Goal: Task Accomplishment & Management: Manage account settings

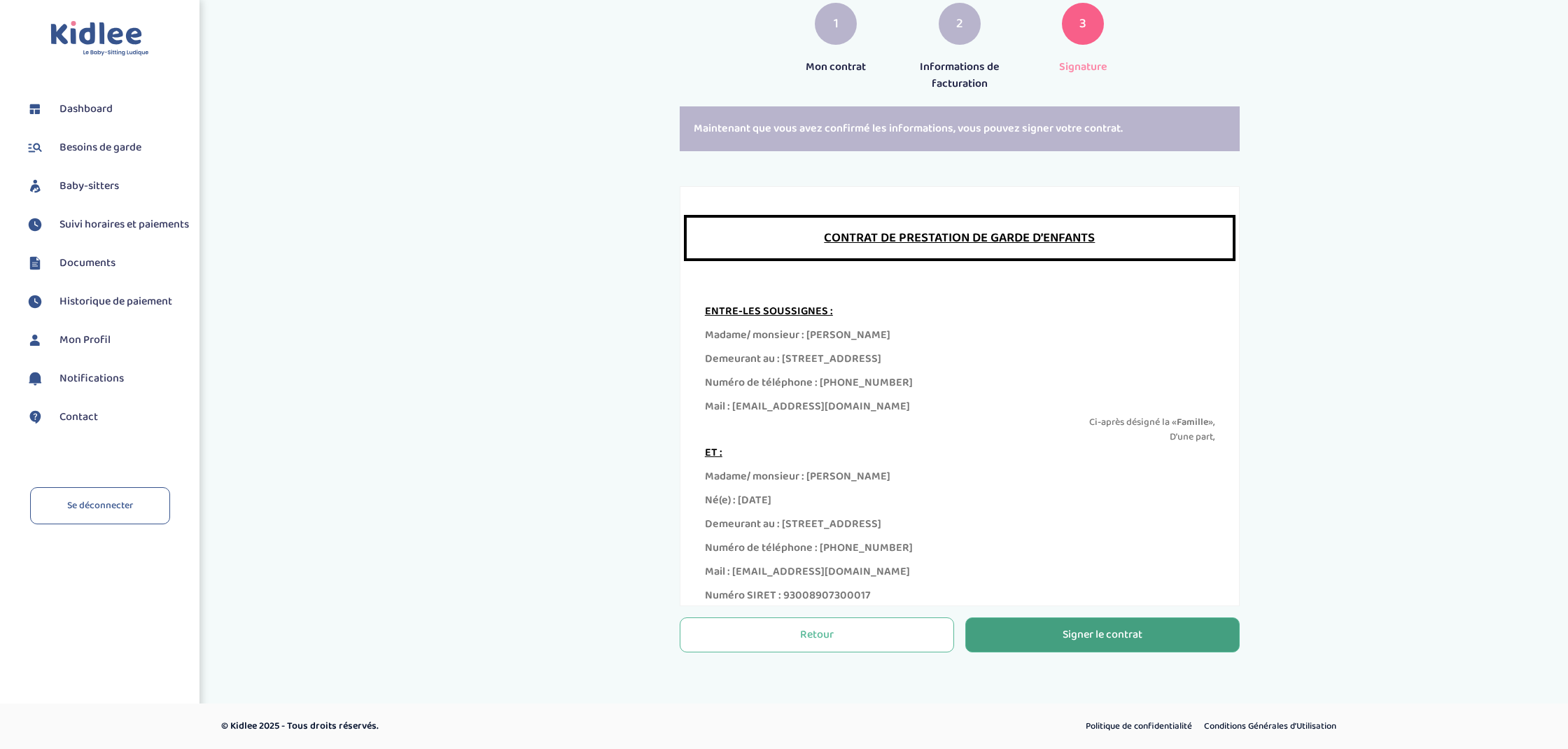
click at [1072, 637] on div "Signer le contrat" at bounding box center [1102, 635] width 80 height 16
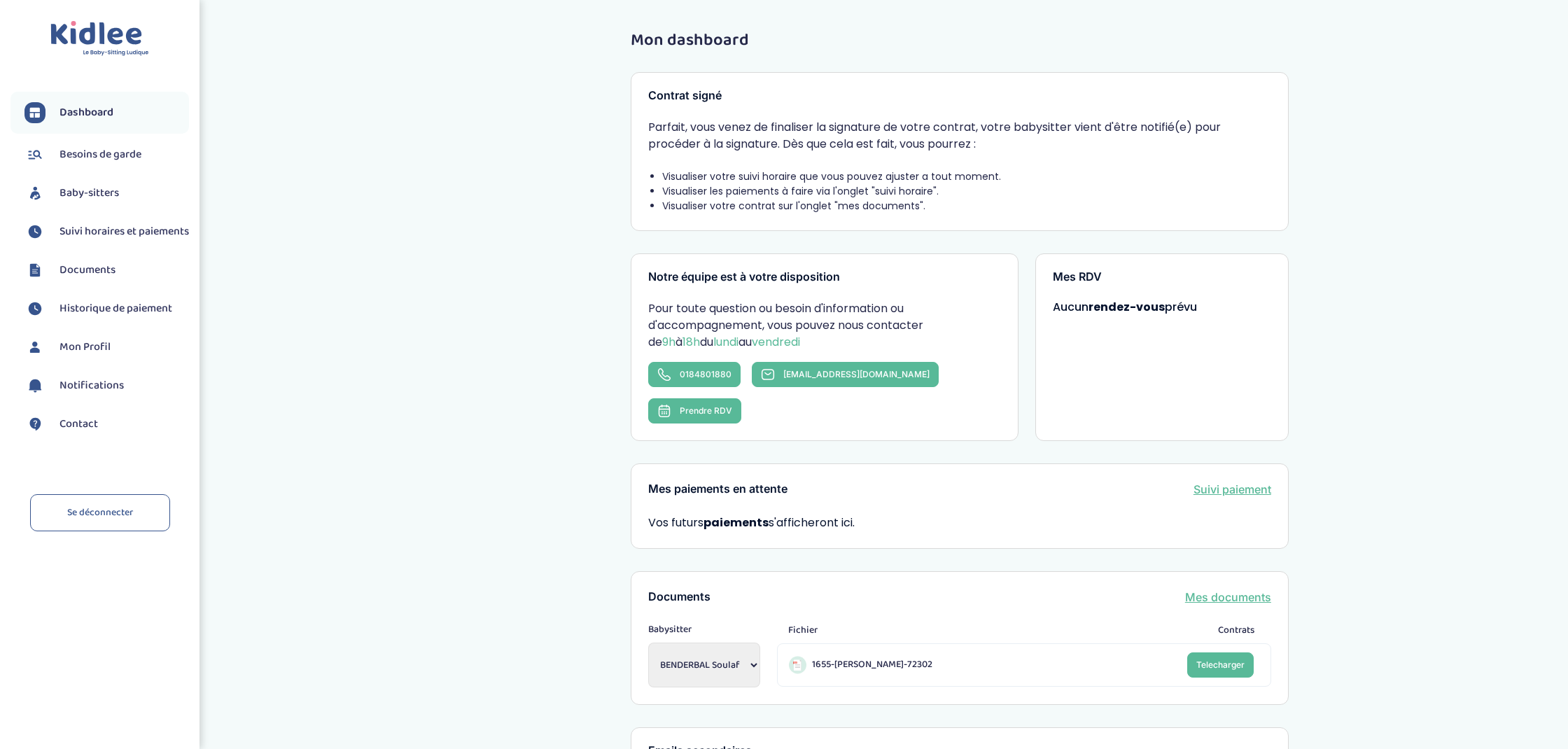
click at [95, 189] on span "Baby-sitters" at bounding box center [90, 192] width 60 height 17
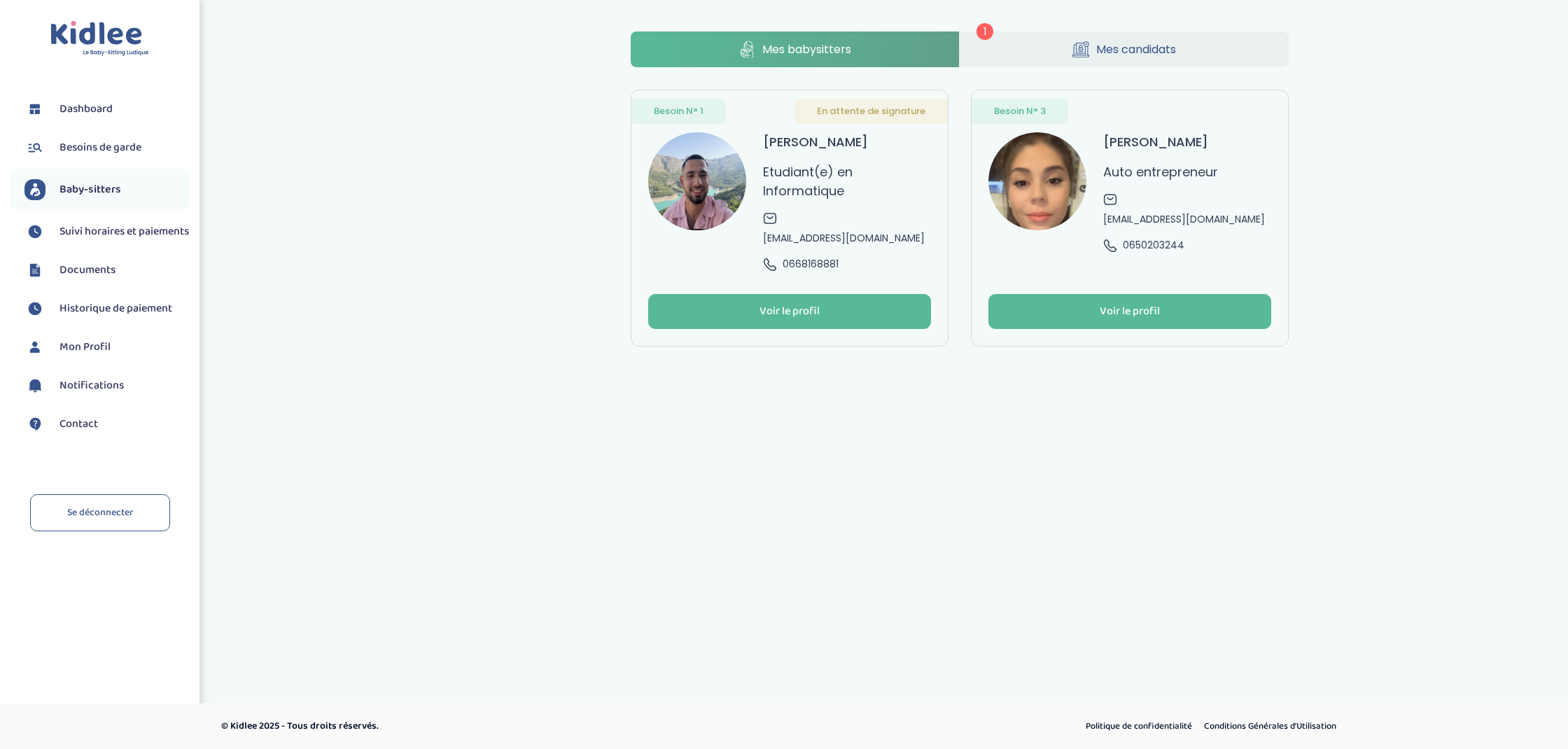
click at [1055, 53] on link "Mes candidats" at bounding box center [1124, 49] width 329 height 36
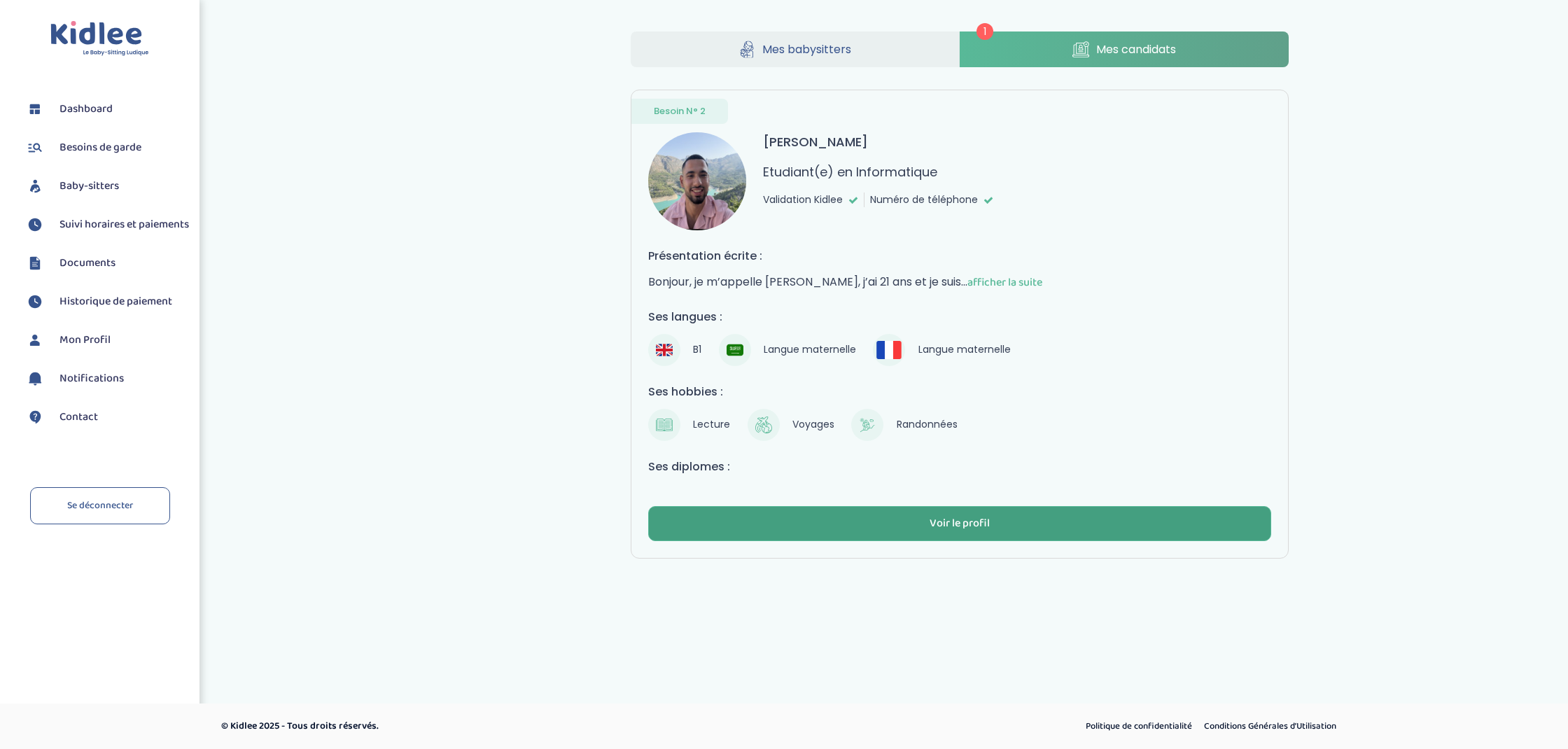
click at [997, 526] on button "Voir le profil" at bounding box center [959, 523] width 623 height 35
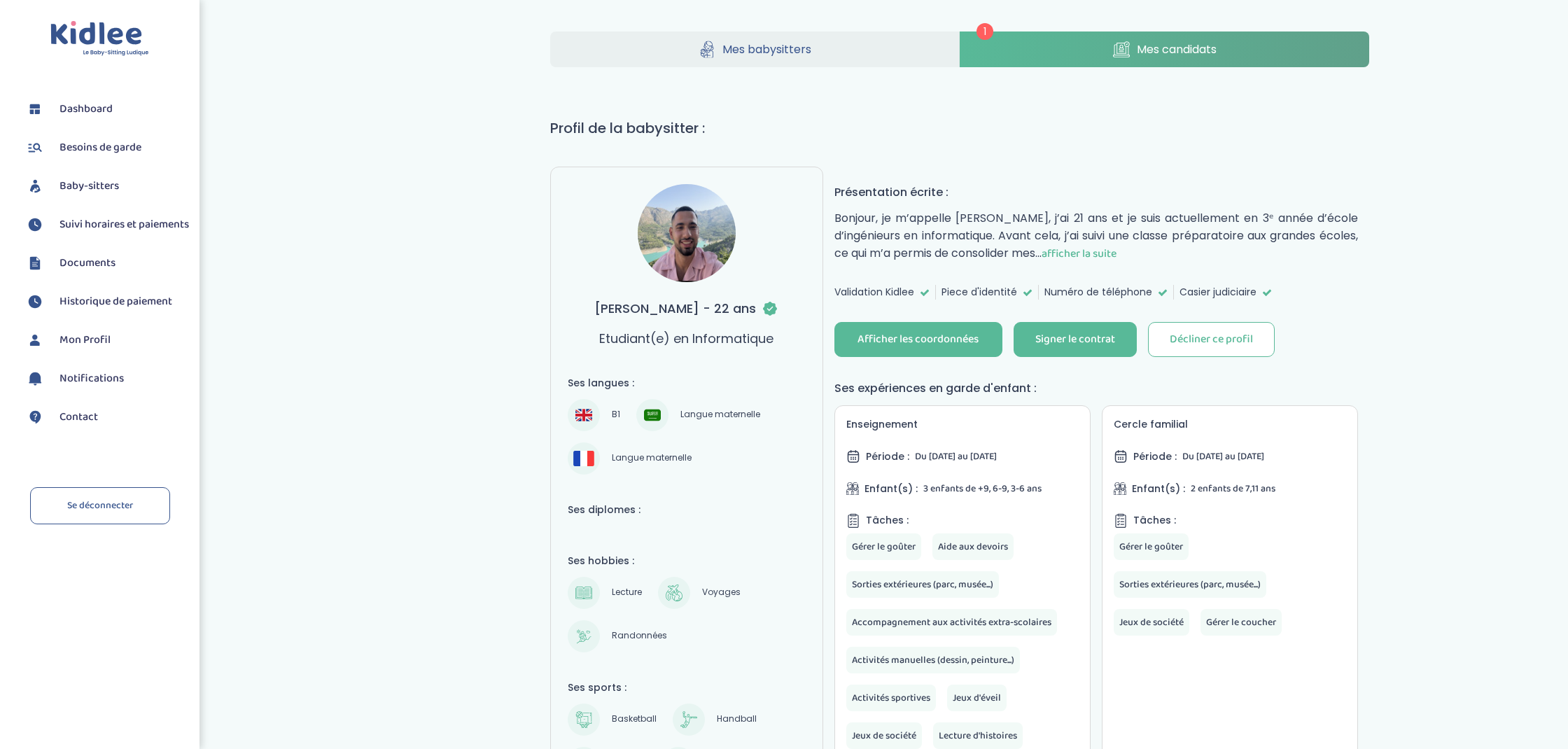
click at [1110, 255] on span "afficher la suite" at bounding box center [1079, 254] width 75 height 18
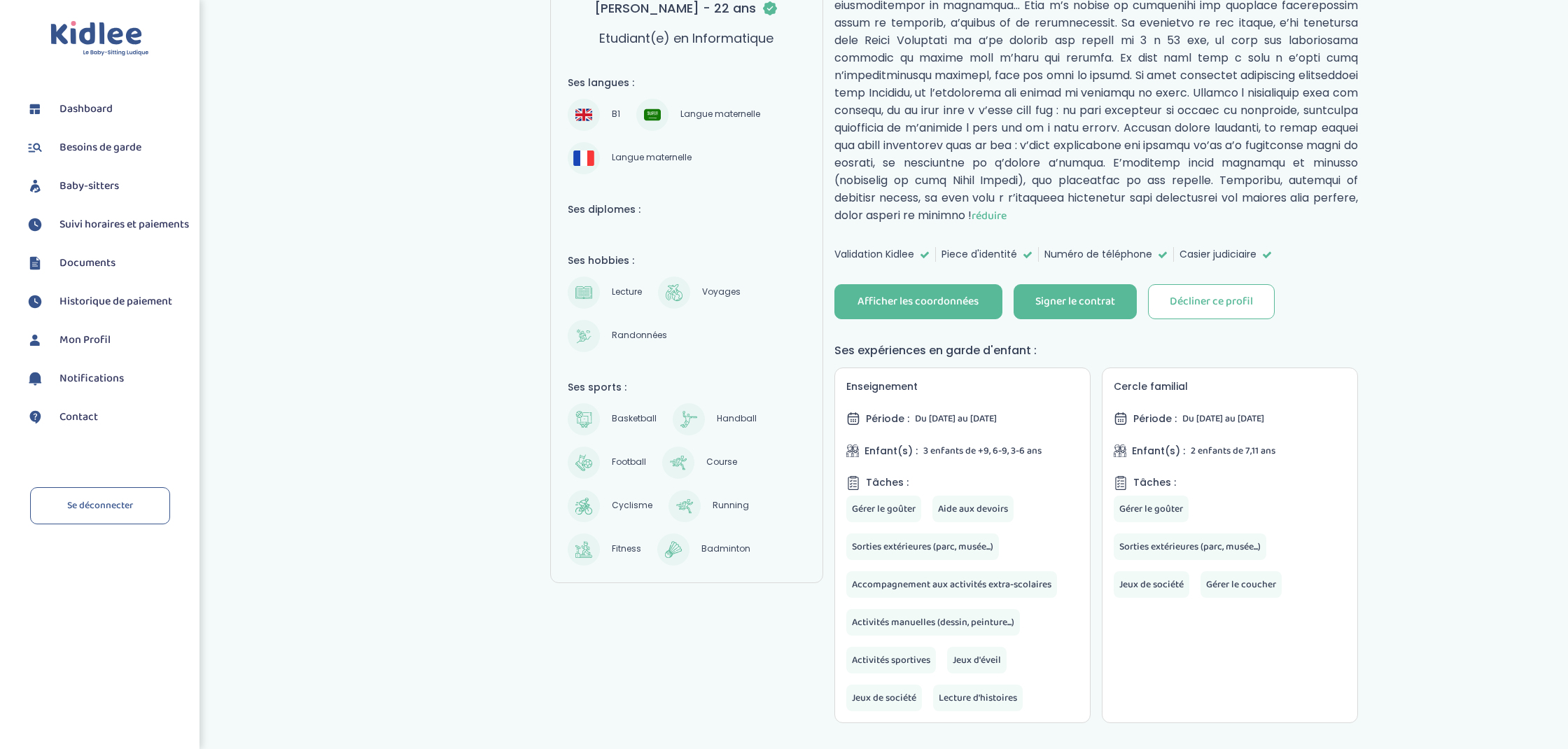
scroll to position [301, 0]
click at [1058, 298] on div "Signer le contrat" at bounding box center [1074, 300] width 80 height 16
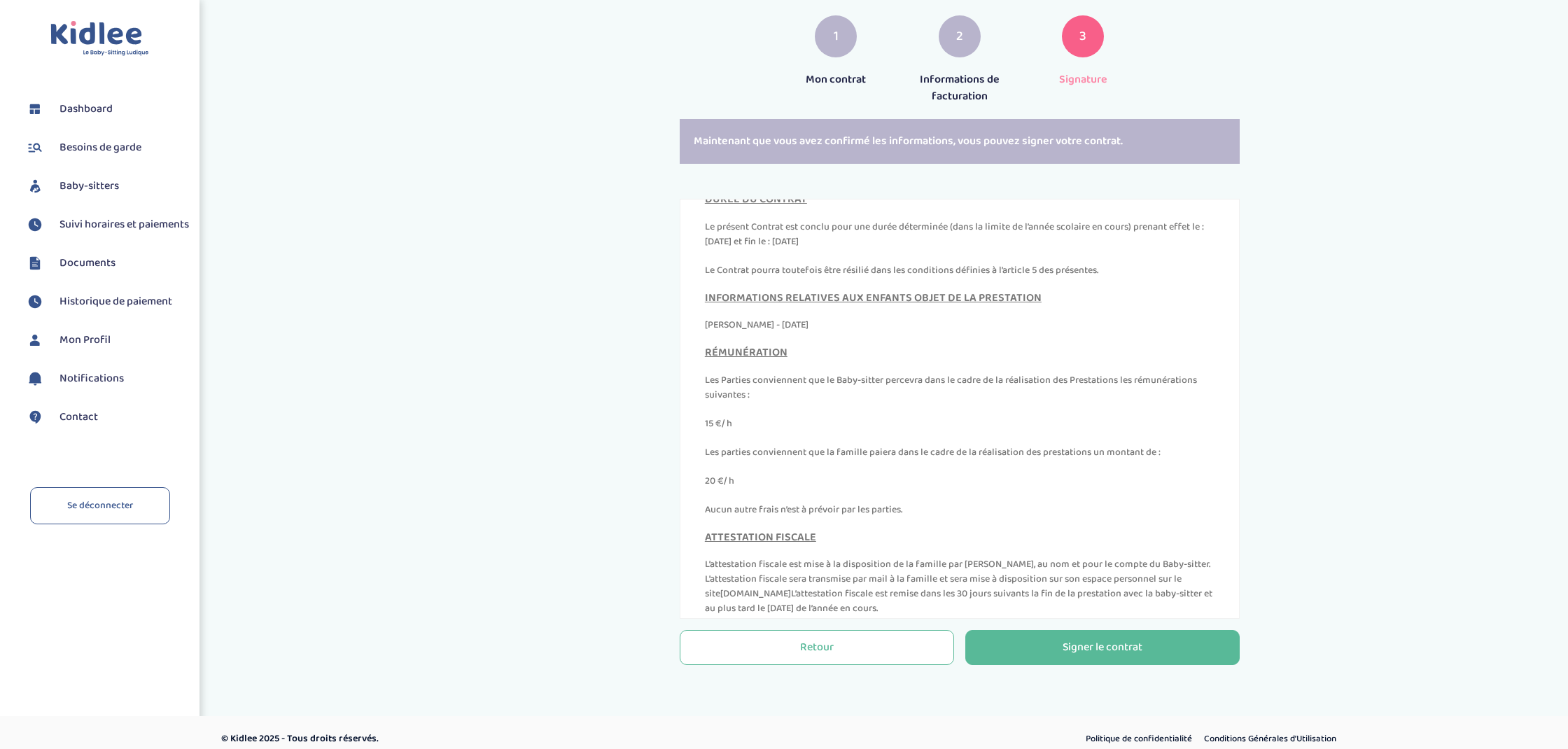
scroll to position [6128, 0]
click at [1095, 652] on div "Signer le contrat" at bounding box center [1102, 647] width 80 height 16
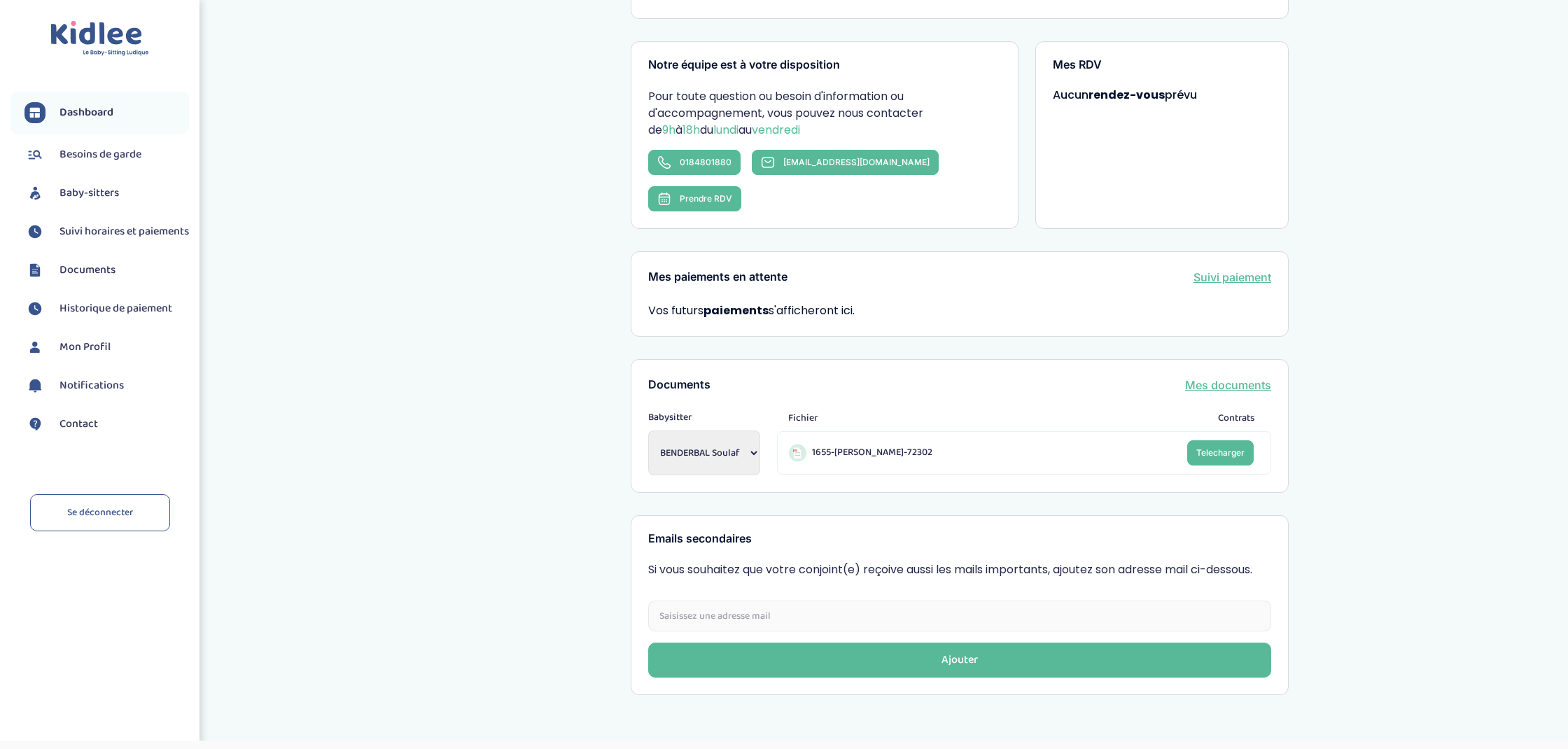
scroll to position [212, 0]
select select "1636"
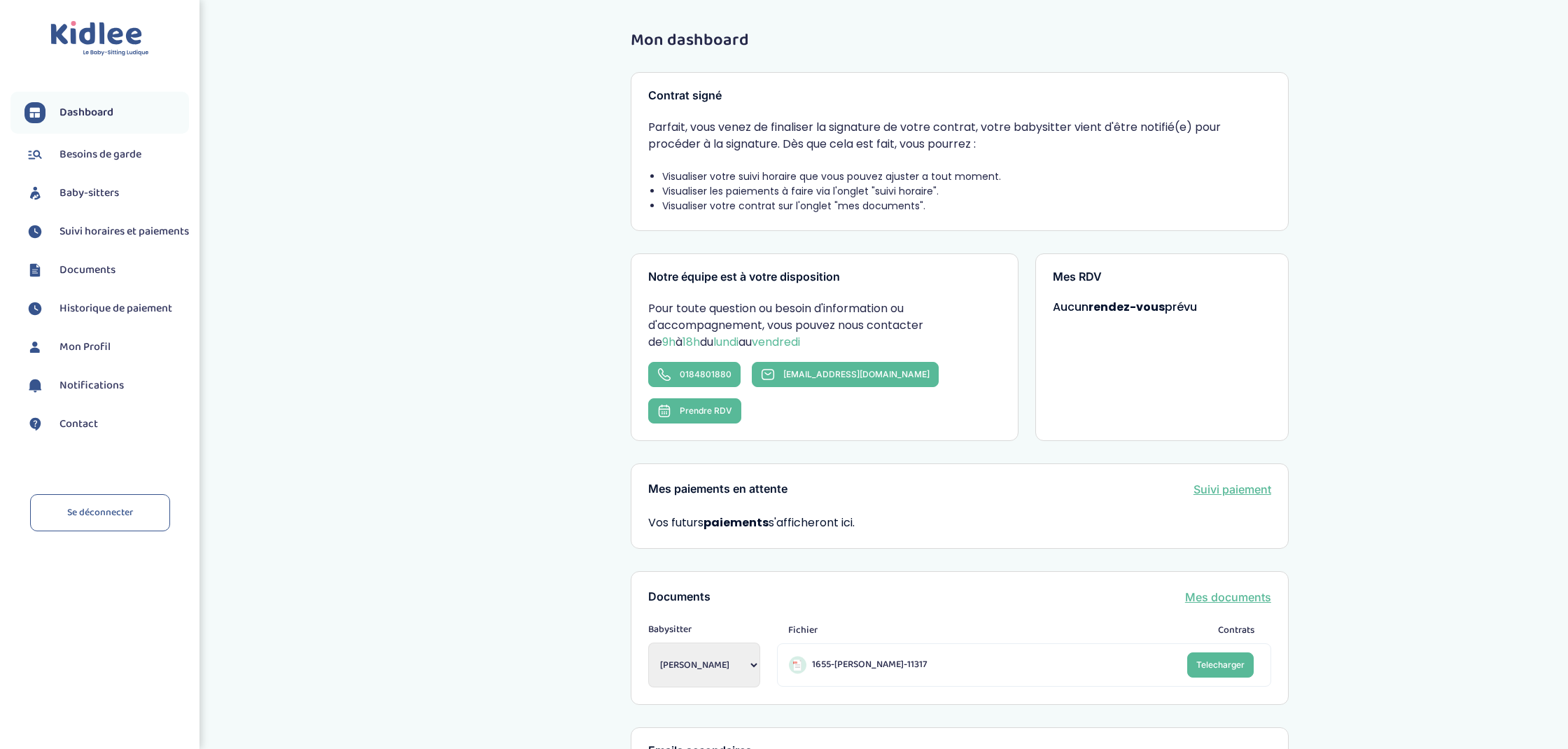
scroll to position [0, 0]
click at [82, 278] on span "Documents" at bounding box center [88, 270] width 56 height 17
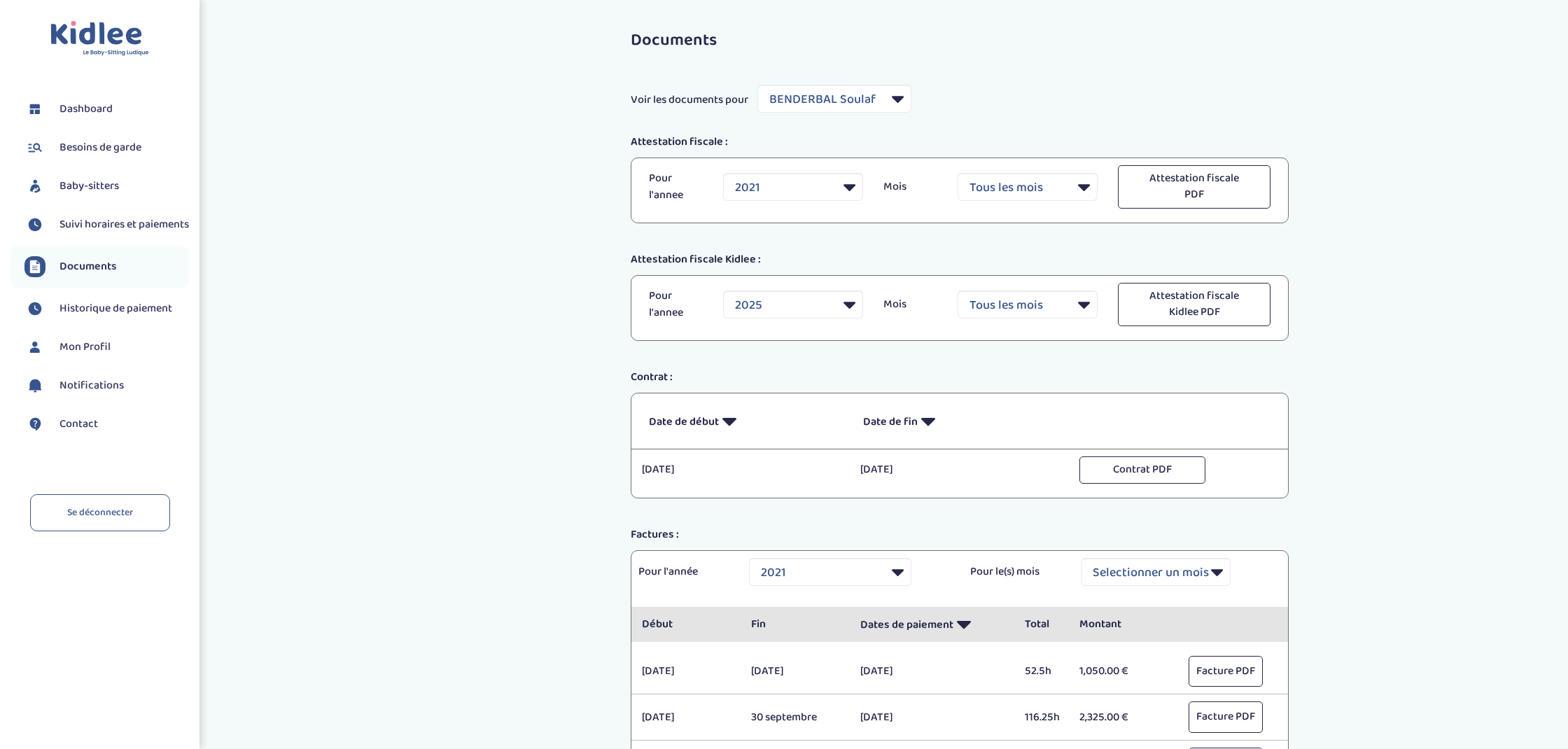
select select "9957"
select select "2021"
click at [1066, 123] on div "Documents Voir les documents pour Filtrer par Baby-sitter [PERSON_NAME] [PERSON…" at bounding box center [959, 469] width 700 height 897
